Goal: Task Accomplishment & Management: Use online tool/utility

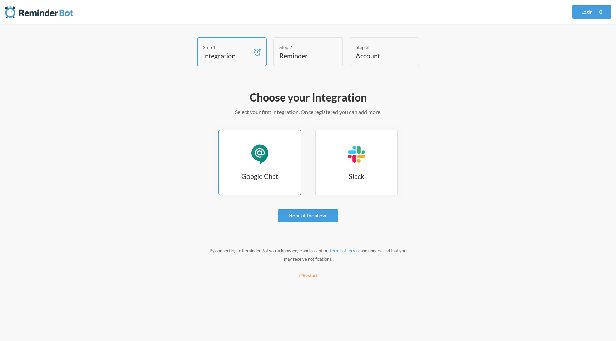
click at [265, 164] on div "Google Chat" at bounding box center [259, 154] width 20 height 20
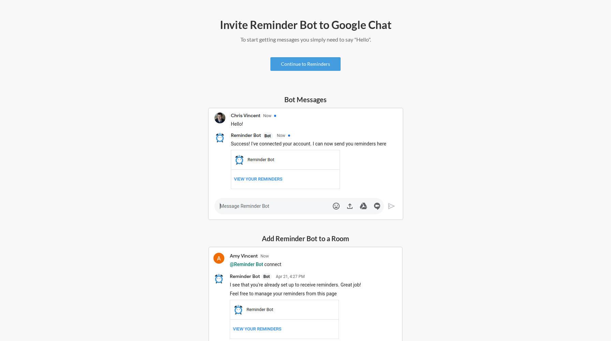
scroll to position [39, 0]
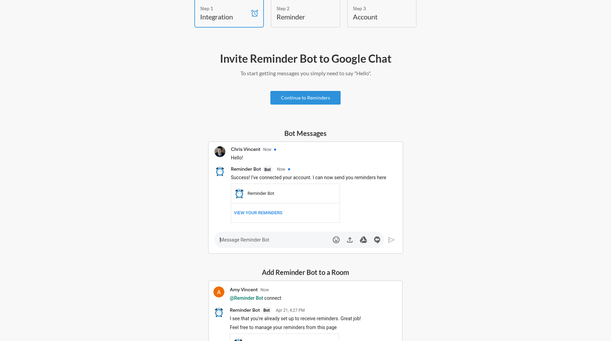
click at [292, 96] on link "Continue to Reminders" at bounding box center [305, 98] width 70 height 14
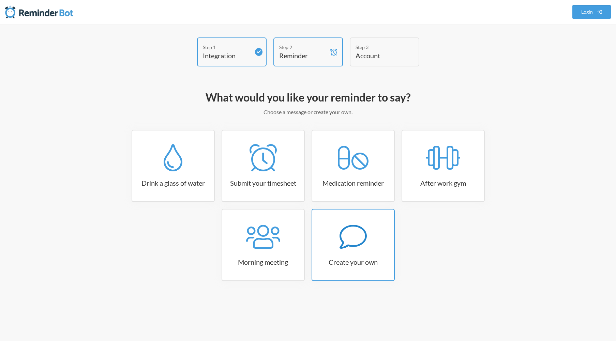
click at [359, 239] on icon at bounding box center [352, 236] width 27 height 27
select select "11:30:00"
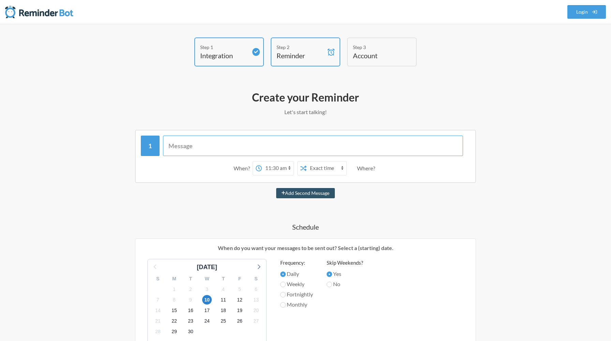
click at [246, 148] on input "text" at bounding box center [313, 146] width 300 height 20
type input "[PERSON_NAME] Weekly"
click at [313, 168] on select "Exact time Random time" at bounding box center [326, 169] width 40 height 14
drag, startPoint x: 309, startPoint y: 168, endPoint x: 286, endPoint y: 165, distance: 23.0
click at [307, 168] on select "Exact time Random time" at bounding box center [326, 169] width 40 height 14
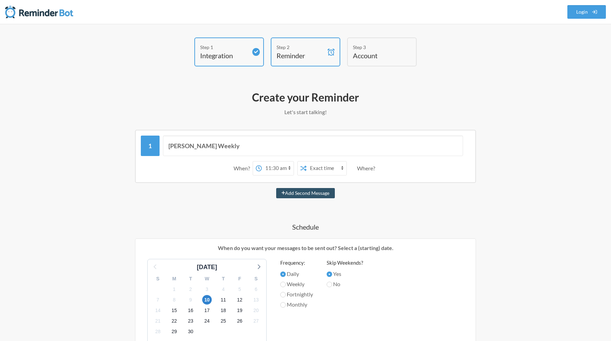
click at [276, 164] on select "12:00 am 12:15 am 12:30 am 12:45 am 1:00 am 1:15 am 1:30 am 1:45 am 2:00 am 2:1…" at bounding box center [278, 169] width 32 height 14
select select "10:00:00"
click at [262, 162] on select "12:00 am 12:15 am 12:30 am 12:45 am 1:00 am 1:15 am 1:30 am 1:45 am 2:00 am 2:1…" at bounding box center [278, 169] width 32 height 14
click at [366, 170] on div "Where?" at bounding box center [367, 168] width 21 height 14
click at [378, 170] on div "Where?" at bounding box center [367, 168] width 21 height 14
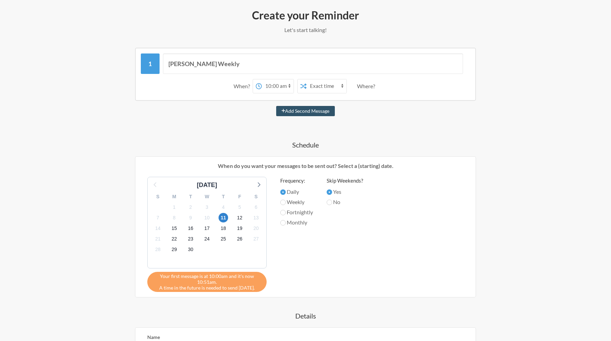
scroll to position [102, 0]
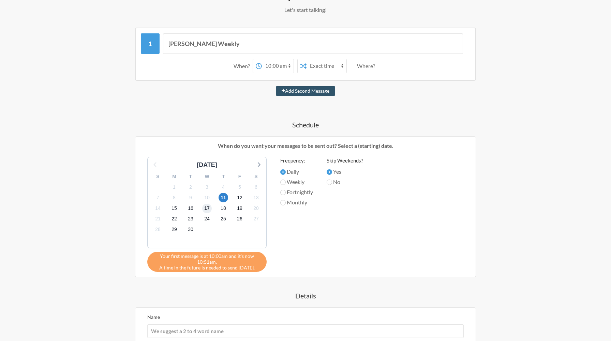
click at [209, 209] on span "17" at bounding box center [207, 209] width 10 height 10
click at [295, 180] on label "Weekly" at bounding box center [296, 182] width 33 height 8
click at [286, 180] on input "Weekly" at bounding box center [282, 182] width 5 height 5
radio input "true"
click at [284, 180] on input "Weekly" at bounding box center [282, 182] width 5 height 5
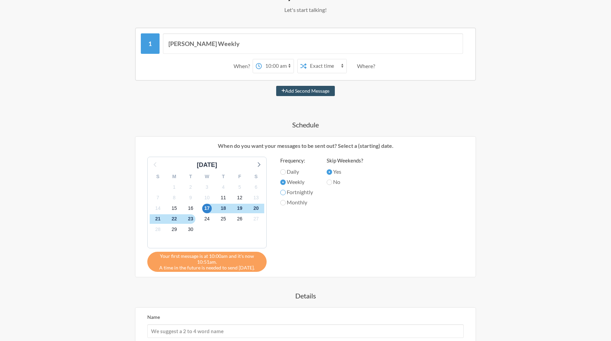
click at [283, 195] on input "Fortnightly" at bounding box center [282, 192] width 5 height 5
radio input "true"
click at [284, 181] on input "Weekly" at bounding box center [282, 182] width 5 height 5
radio input "true"
click at [284, 169] on label "Daily" at bounding box center [296, 172] width 33 height 8
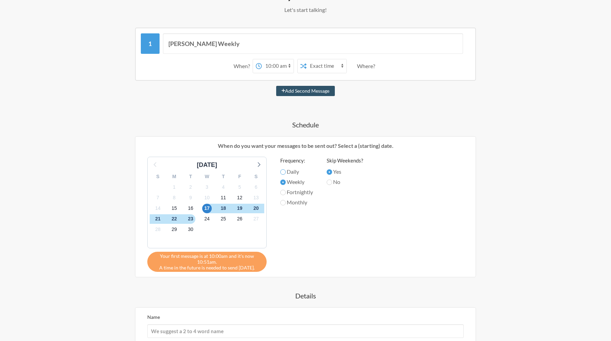
click at [284, 169] on input "Daily" at bounding box center [282, 171] width 5 height 5
radio input "true"
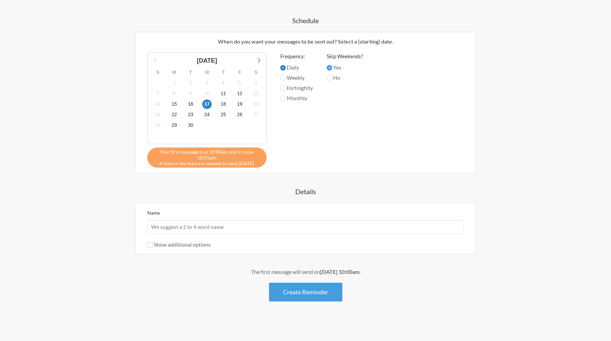
scroll to position [0, 0]
